Goal: Use online tool/utility: Utilize a website feature to perform a specific function

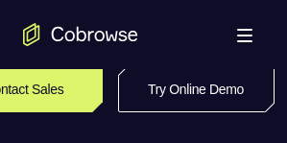
scroll to position [448, 34]
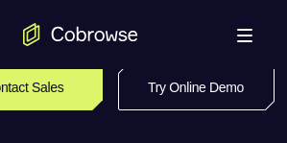
click at [233, 106] on link "Try Online Demo" at bounding box center [196, 87] width 156 height 46
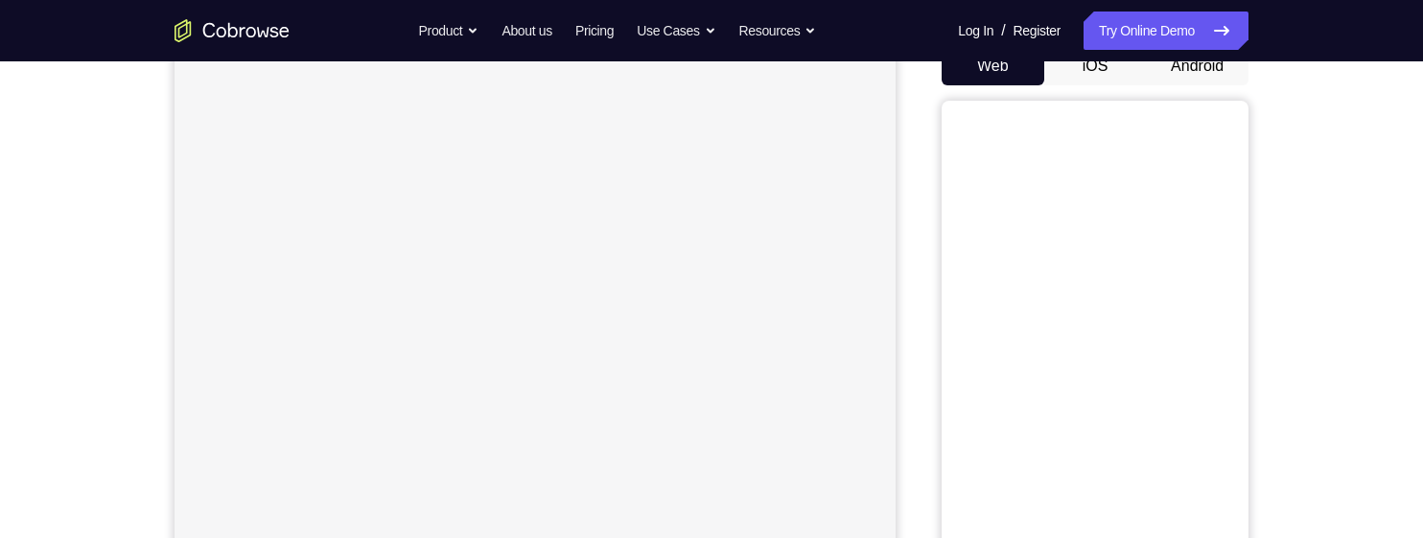
scroll to position [204, 0]
click at [1182, 67] on button "Android" at bounding box center [1197, 64] width 103 height 38
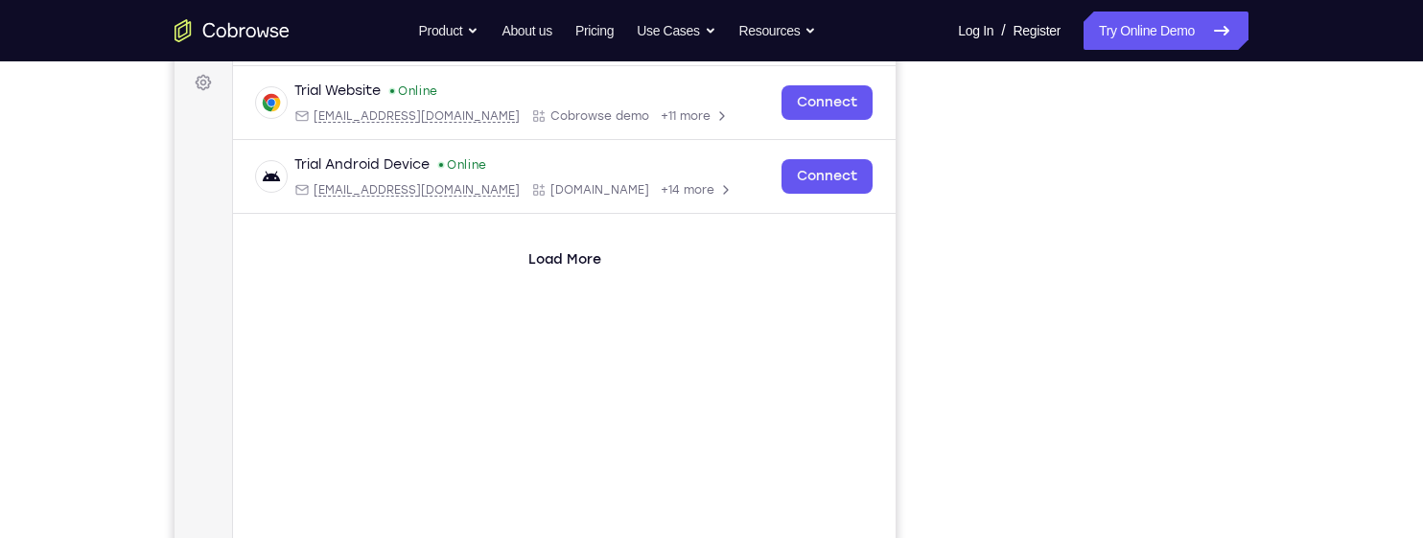
scroll to position [286, 0]
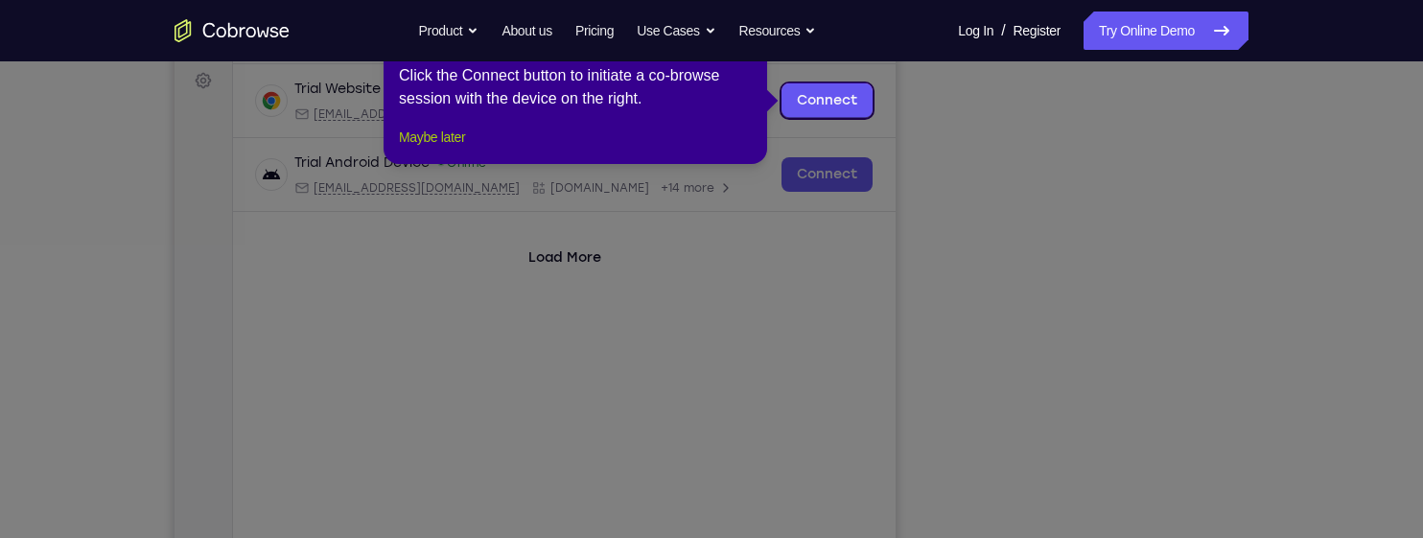
click at [465, 149] on button "Maybe later" at bounding box center [432, 137] width 66 height 23
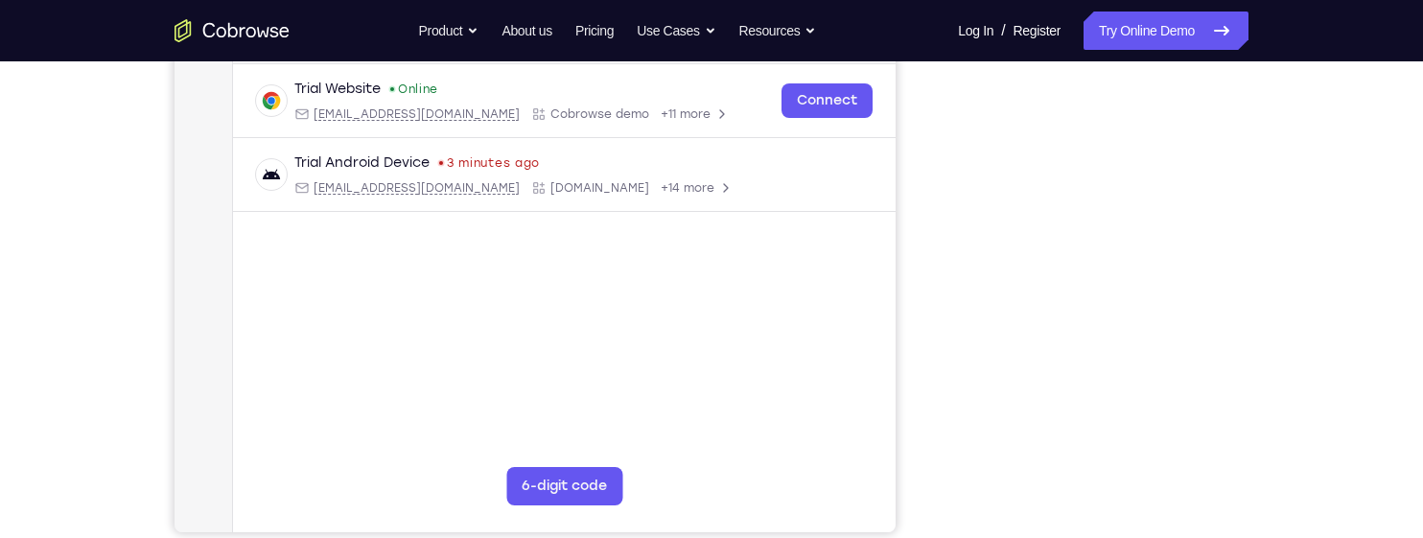
scroll to position [358, 0]
click at [1269, 209] on div "Your Support Agent Your Customer Web iOS Android Next Steps We’d be happy to gi…" at bounding box center [711, 336] width 1227 height 1264
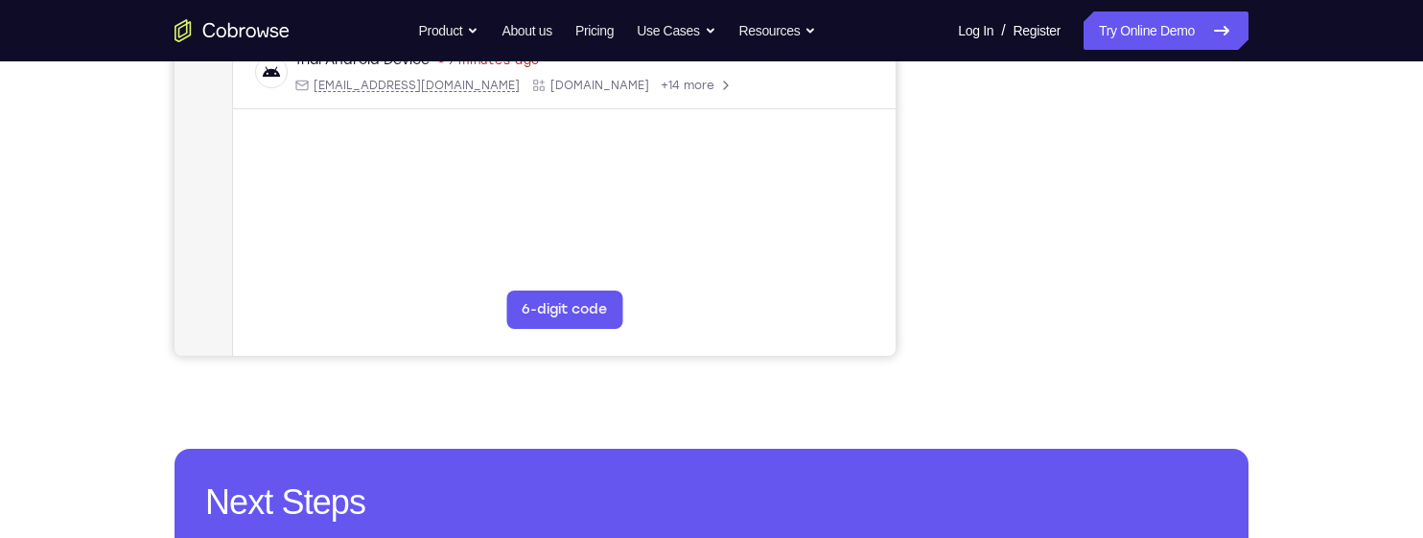
scroll to position [487, 0]
